Goal: Navigation & Orientation: Find specific page/section

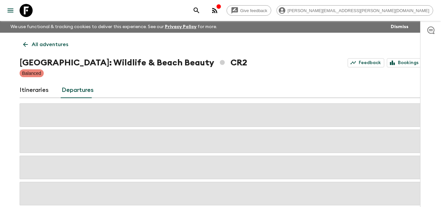
click at [28, 7] on icon at bounding box center [26, 10] width 13 height 13
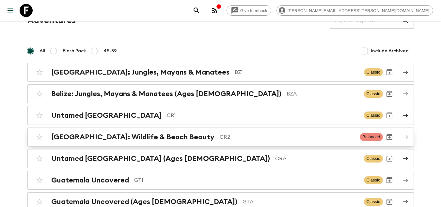
scroll to position [98, 0]
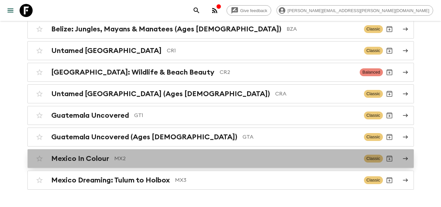
click at [183, 159] on p "MX2" at bounding box center [236, 159] width 245 height 8
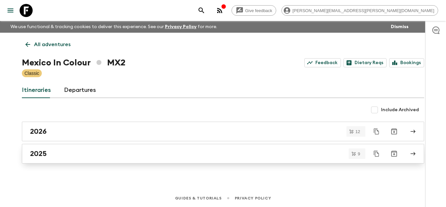
click at [86, 155] on div "2025" at bounding box center [217, 153] width 374 height 8
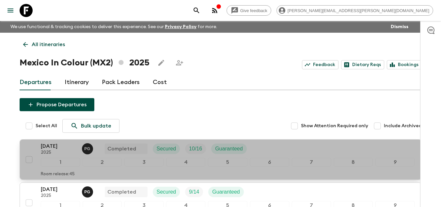
click at [68, 152] on p "2025" at bounding box center [59, 152] width 36 height 5
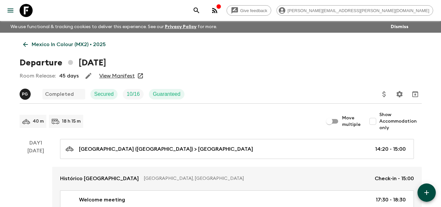
click at [26, 43] on icon at bounding box center [25, 44] width 7 height 7
